Goal: Task Accomplishment & Management: Manage account settings

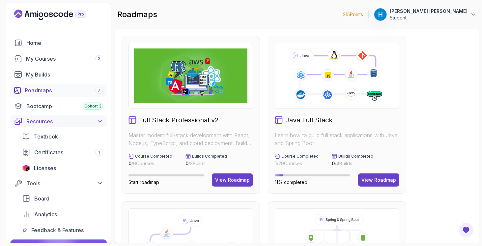
scroll to position [23, 0]
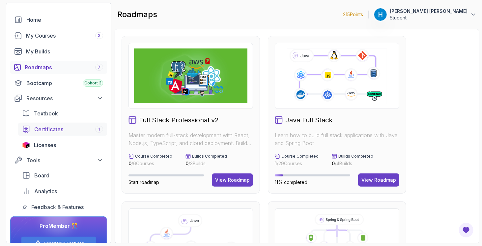
click at [58, 132] on span "Certificates" at bounding box center [48, 129] width 29 height 8
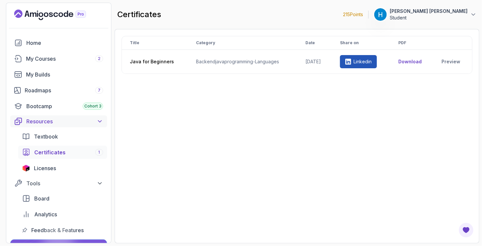
scroll to position [39, 0]
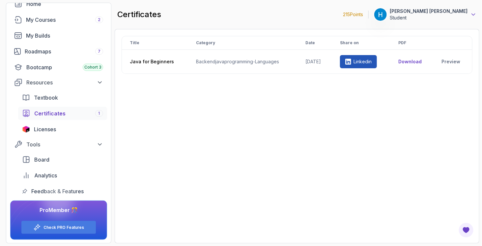
click at [475, 13] on icon at bounding box center [473, 14] width 7 height 7
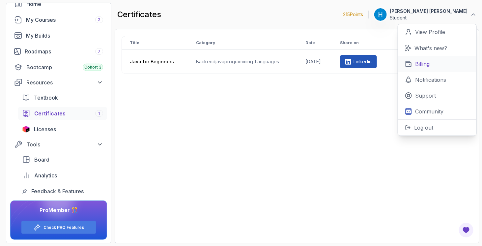
click at [435, 63] on link "Billing" at bounding box center [437, 64] width 78 height 16
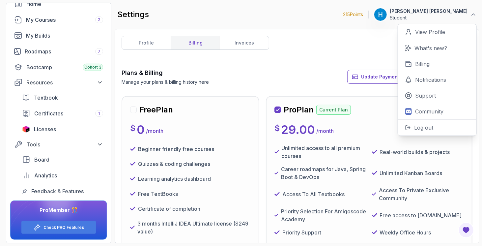
click at [327, 70] on div "Plans & Billing Manage your plans & billing history here Update Payment Details…" at bounding box center [297, 76] width 351 height 17
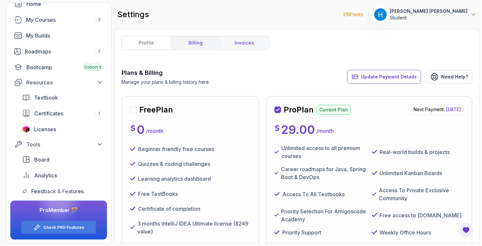
click at [241, 41] on link "invoices" at bounding box center [244, 42] width 49 height 13
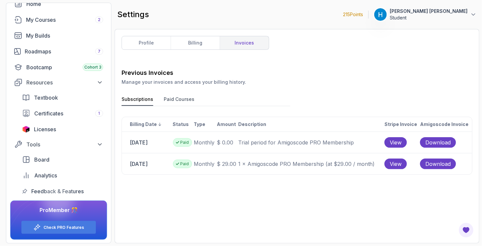
click at [246, 184] on div "Previous Invoices Manage your invoices and access your billing history. Subscri…" at bounding box center [297, 152] width 351 height 168
click at [267, 163] on p "1 × Amigoscode PRO Membership (at $29.00 / month)" at bounding box center [311, 164] width 146 height 8
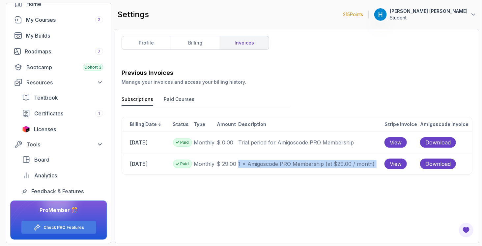
click at [267, 163] on p "1 × Amigoscode PRO Membership (at $29.00 / month)" at bounding box center [311, 164] width 146 height 8
